Goal: Information Seeking & Learning: Learn about a topic

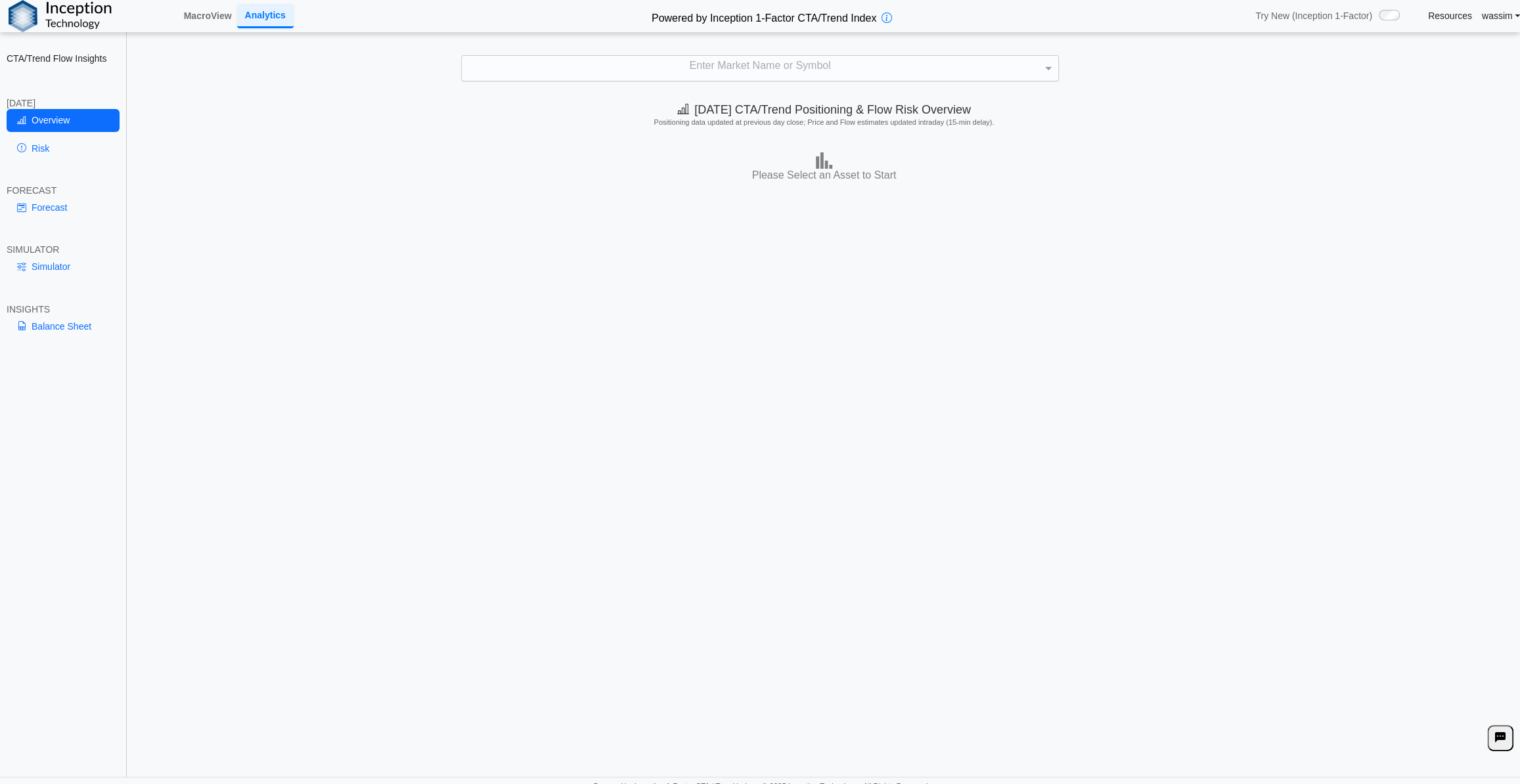
click at [750, 71] on div "Enter Market Name or Symbol" at bounding box center [760, 68] width 597 height 25
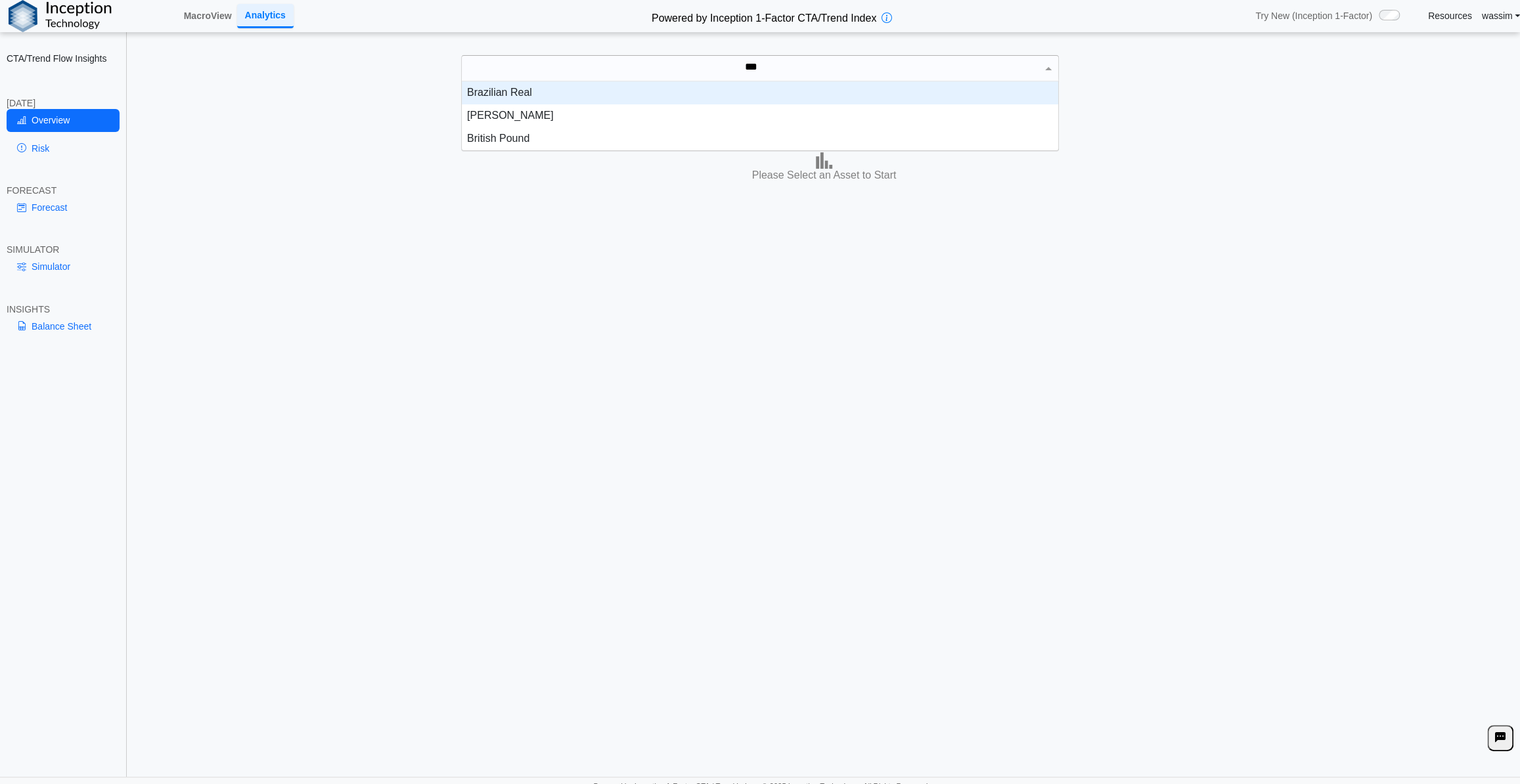
scroll to position [13, 587]
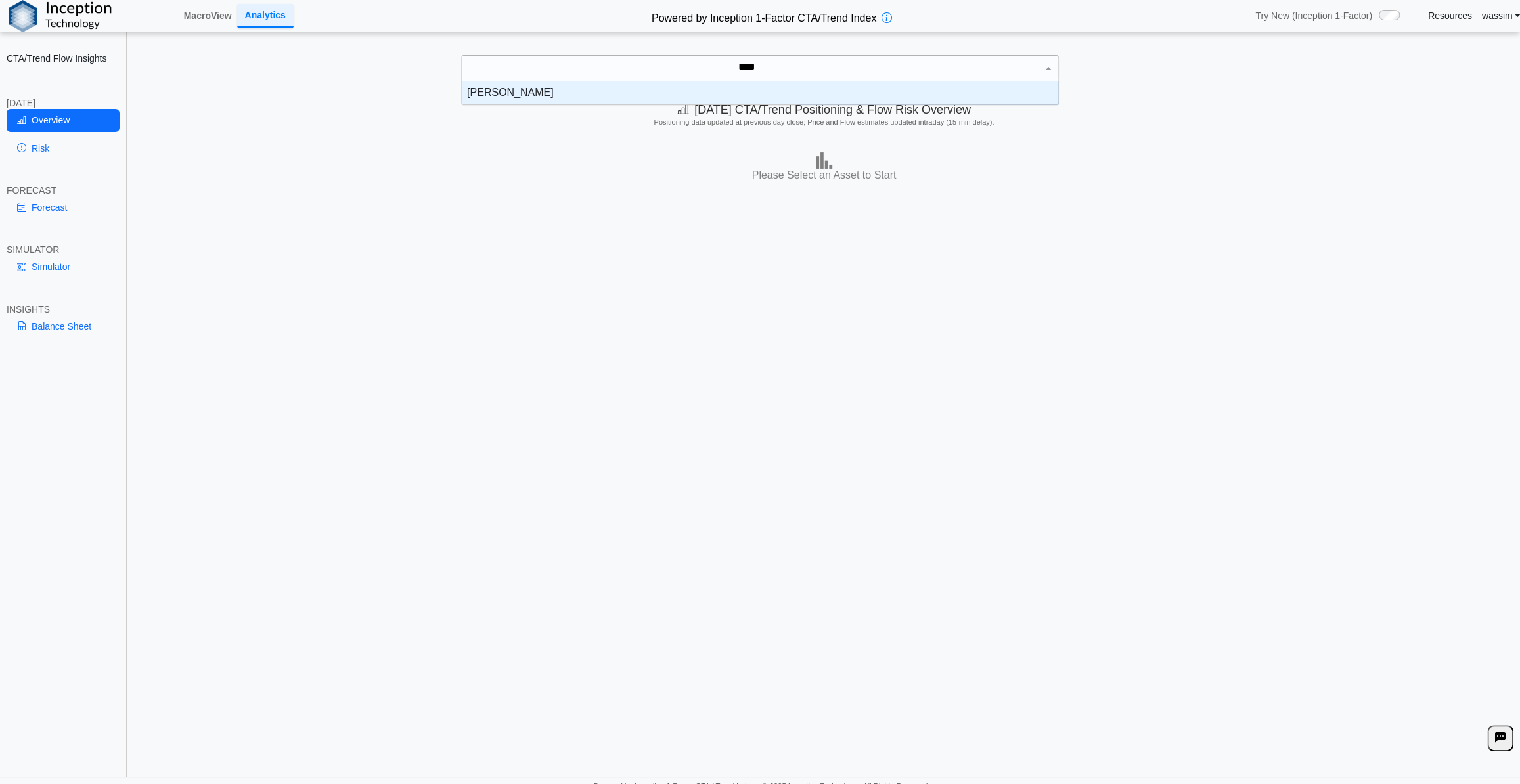
type input "*****"
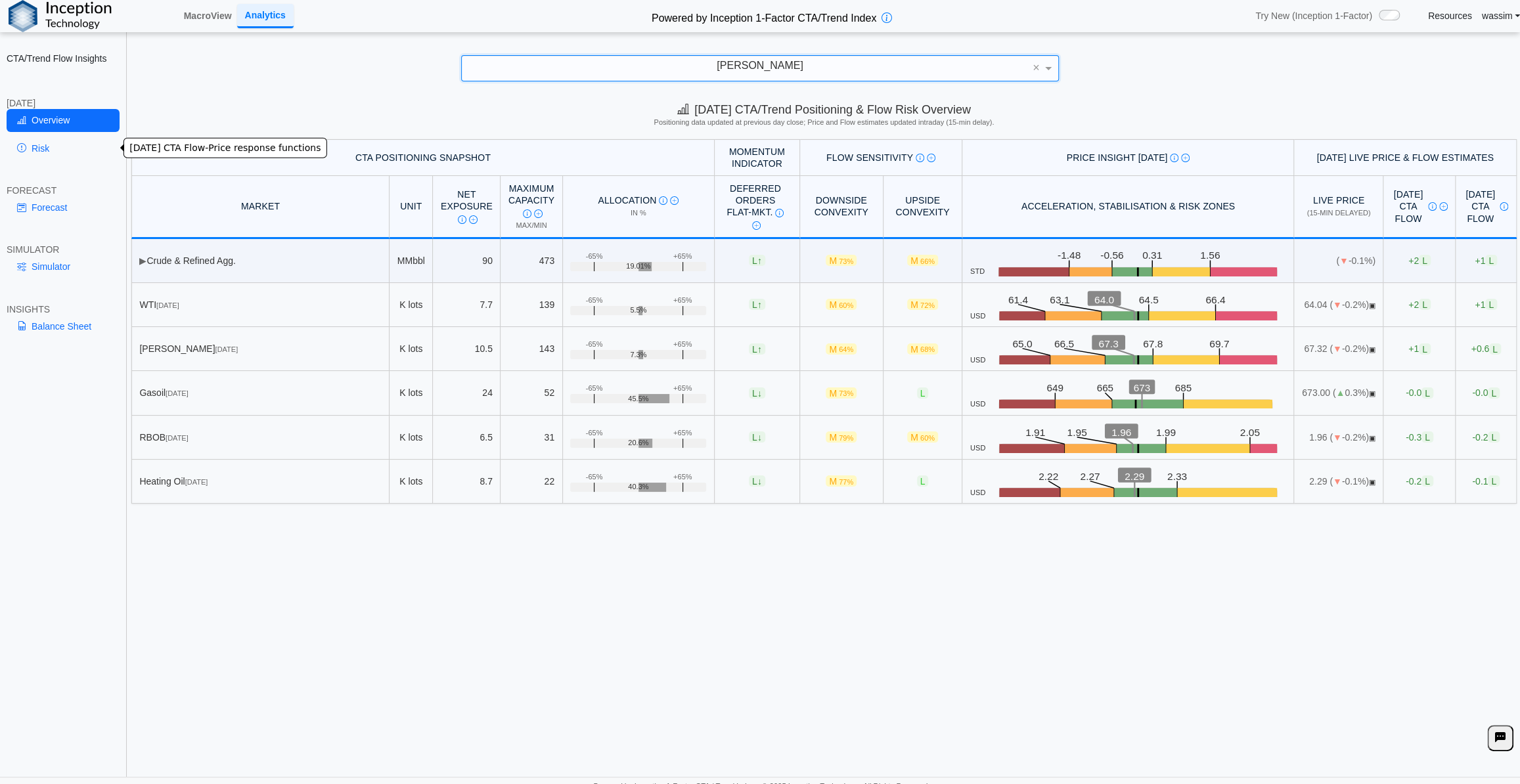
click at [39, 151] on link "Risk" at bounding box center [63, 149] width 113 height 23
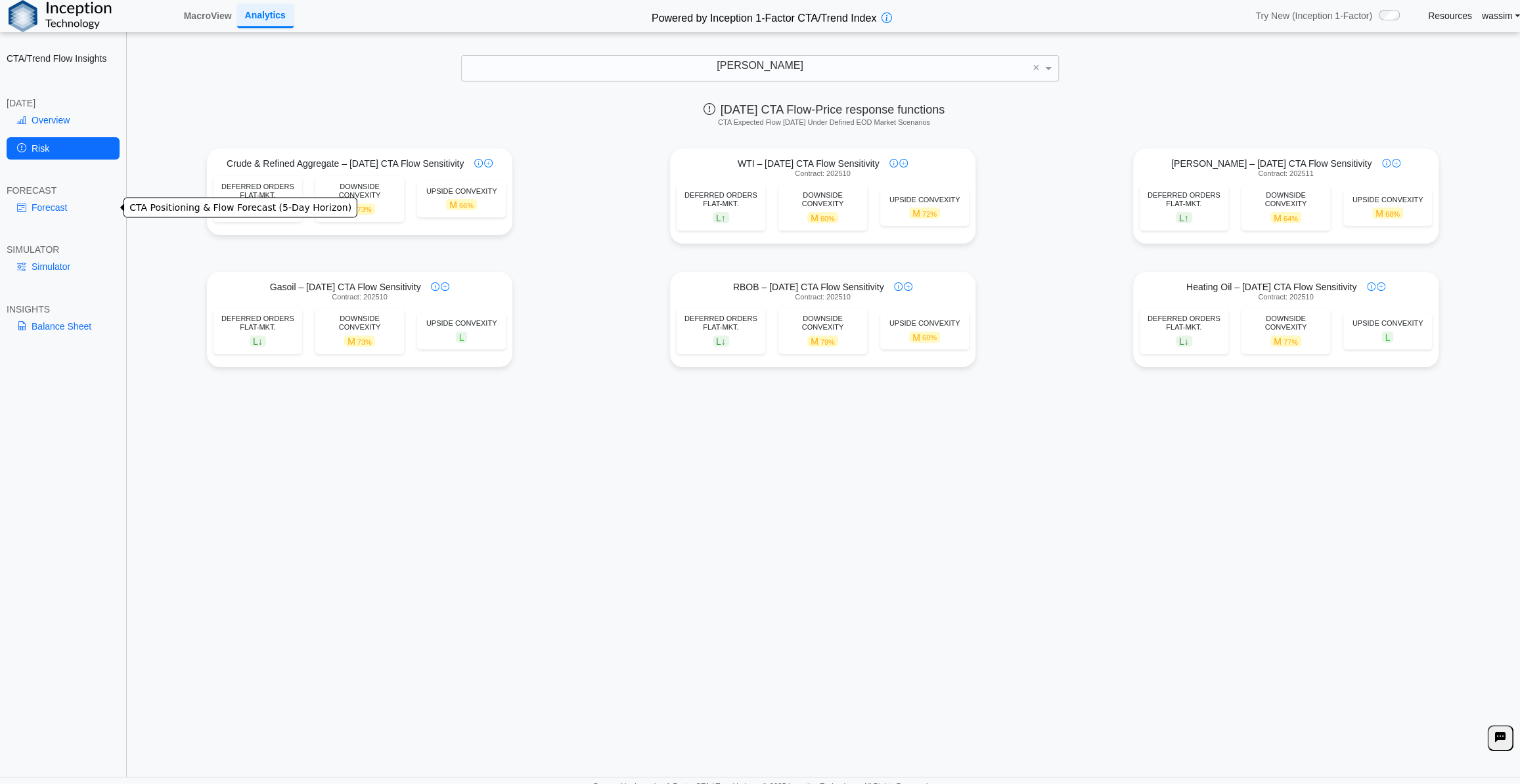
click at [55, 207] on link "Forecast" at bounding box center [63, 207] width 113 height 23
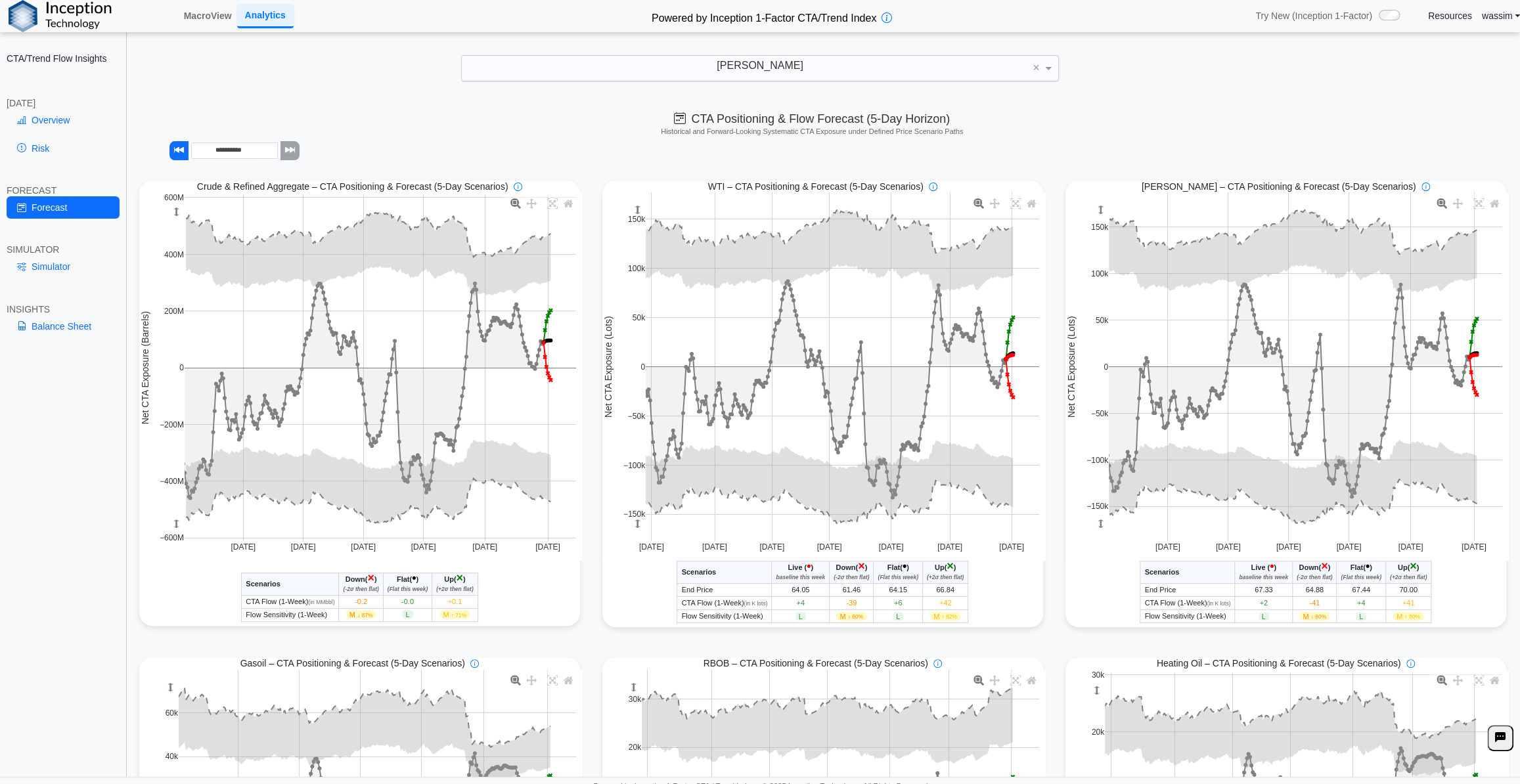
click at [63, 281] on div "Simulator" at bounding box center [63, 269] width 113 height 27
click at [58, 269] on link "Simulator" at bounding box center [63, 267] width 113 height 23
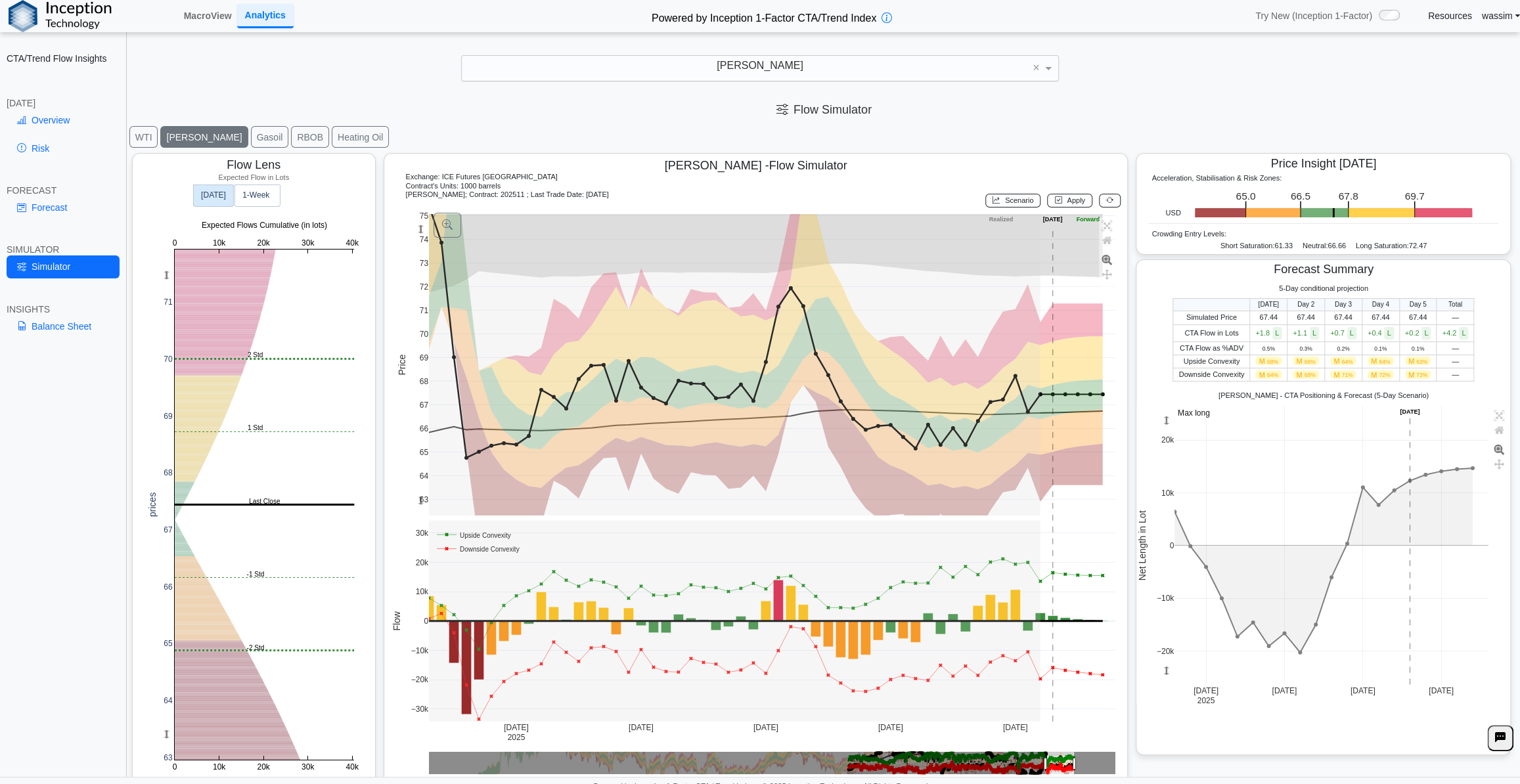
scroll to position [15, 0]
